Goal: Task Accomplishment & Management: Use online tool/utility

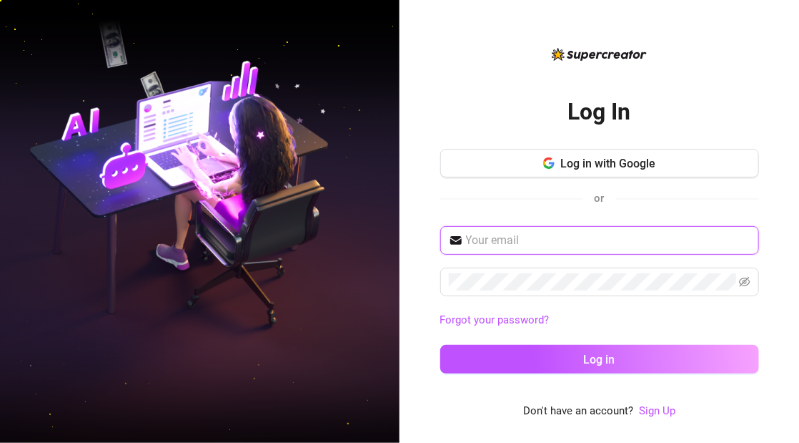
click at [571, 244] on input "text" at bounding box center [608, 240] width 285 height 17
type input "[EMAIL_ADDRESS][DOMAIN_NAME]"
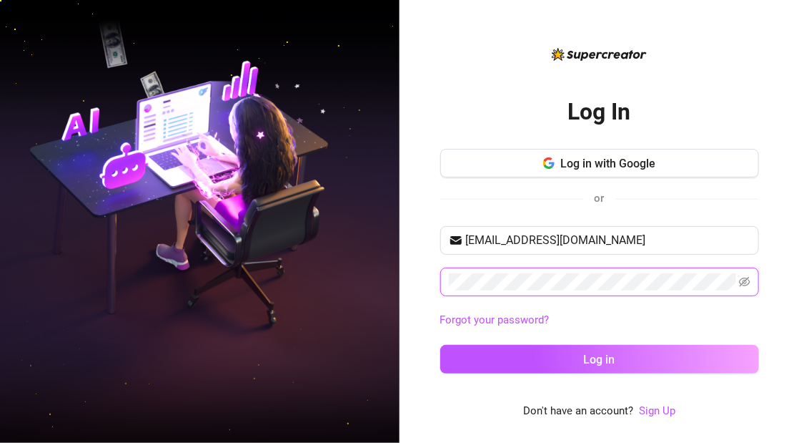
click at [440, 277] on span at bounding box center [599, 281] width 319 height 29
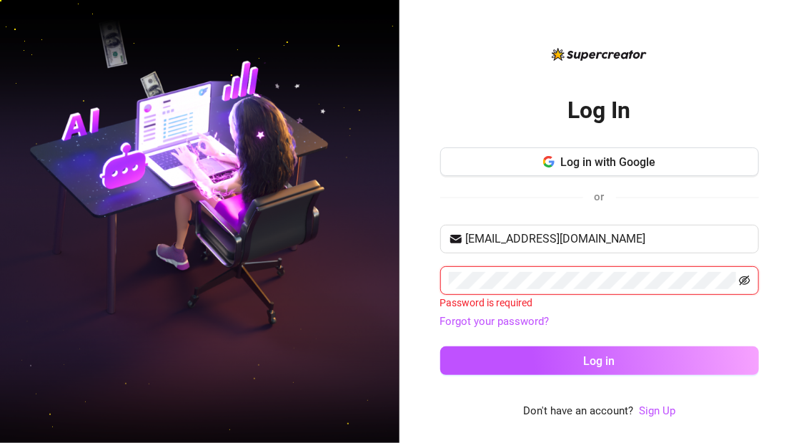
click at [739, 279] on icon "eye-invisible" at bounding box center [744, 280] width 11 height 11
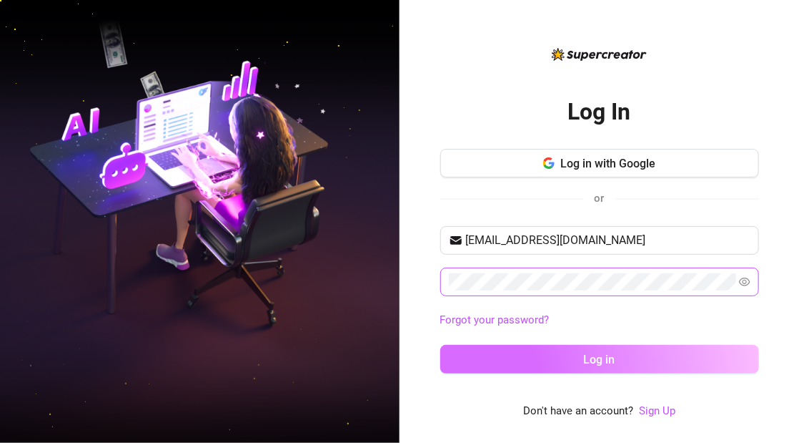
click at [611, 357] on span "Log in" at bounding box center [599, 360] width 31 height 14
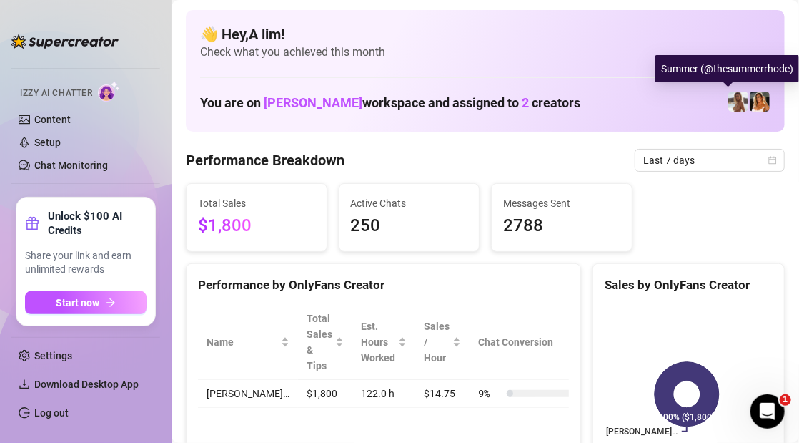
click at [729, 102] on img at bounding box center [739, 102] width 20 height 20
click at [750, 104] on img at bounding box center [760, 102] width 20 height 20
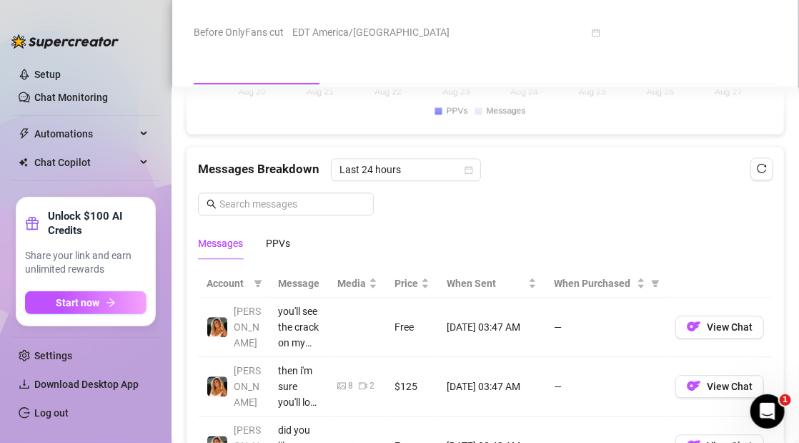
scroll to position [1216, 0]
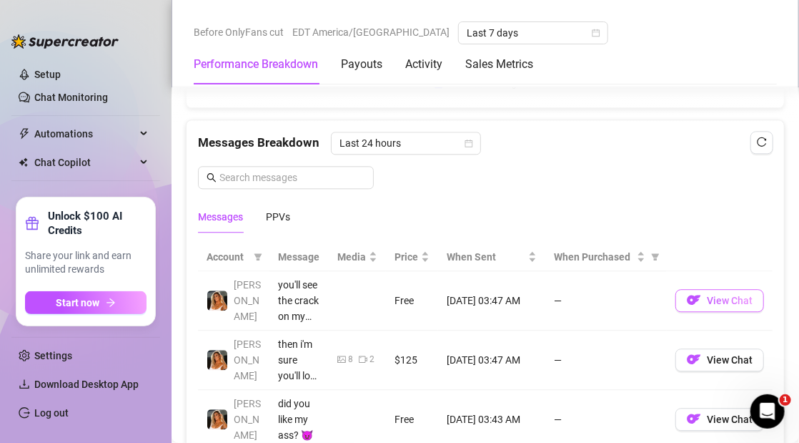
click at [707, 302] on span "View Chat" at bounding box center [730, 300] width 46 height 11
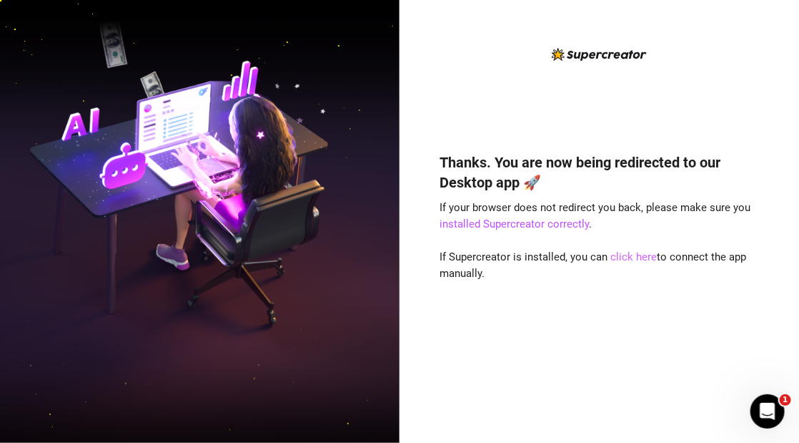
drag, startPoint x: 635, startPoint y: 255, endPoint x: 650, endPoint y: 257, distance: 15.1
click at [635, 255] on link "click here" at bounding box center [634, 256] width 46 height 13
click at [26, 90] on img at bounding box center [200, 221] width 400 height 501
